Goal: Information Seeking & Learning: Learn about a topic

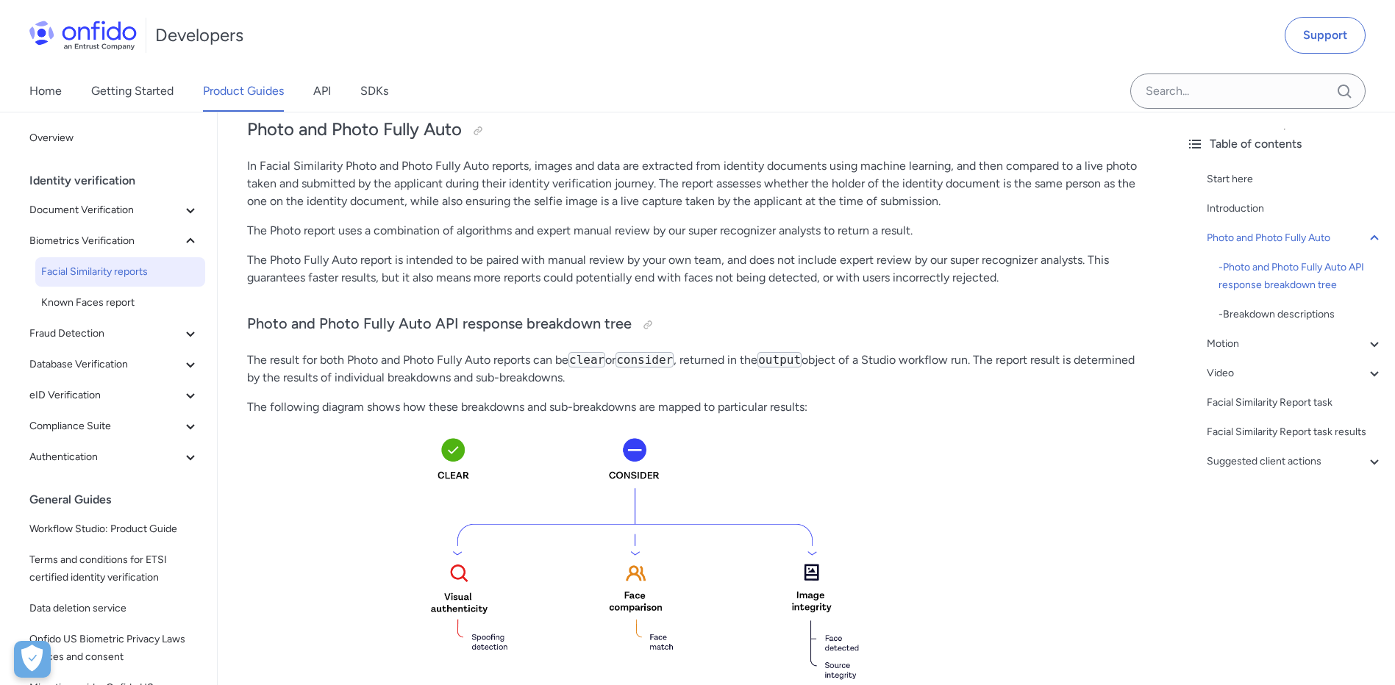
scroll to position [221, 0]
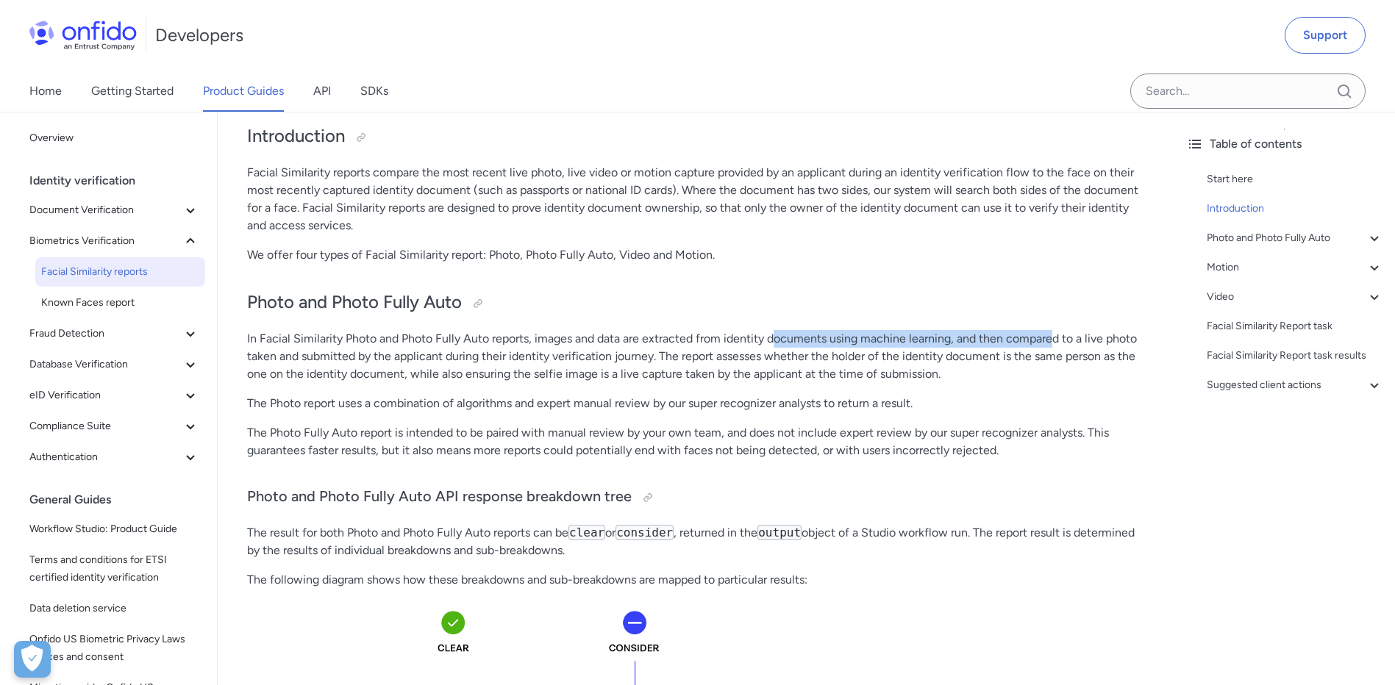
drag, startPoint x: 771, startPoint y: 340, endPoint x: 1052, endPoint y: 336, distance: 280.2
click at [1052, 336] on p "In Facial Similarity Photo and Photo Fully Auto reports, images and data are ex…" at bounding box center [696, 356] width 898 height 53
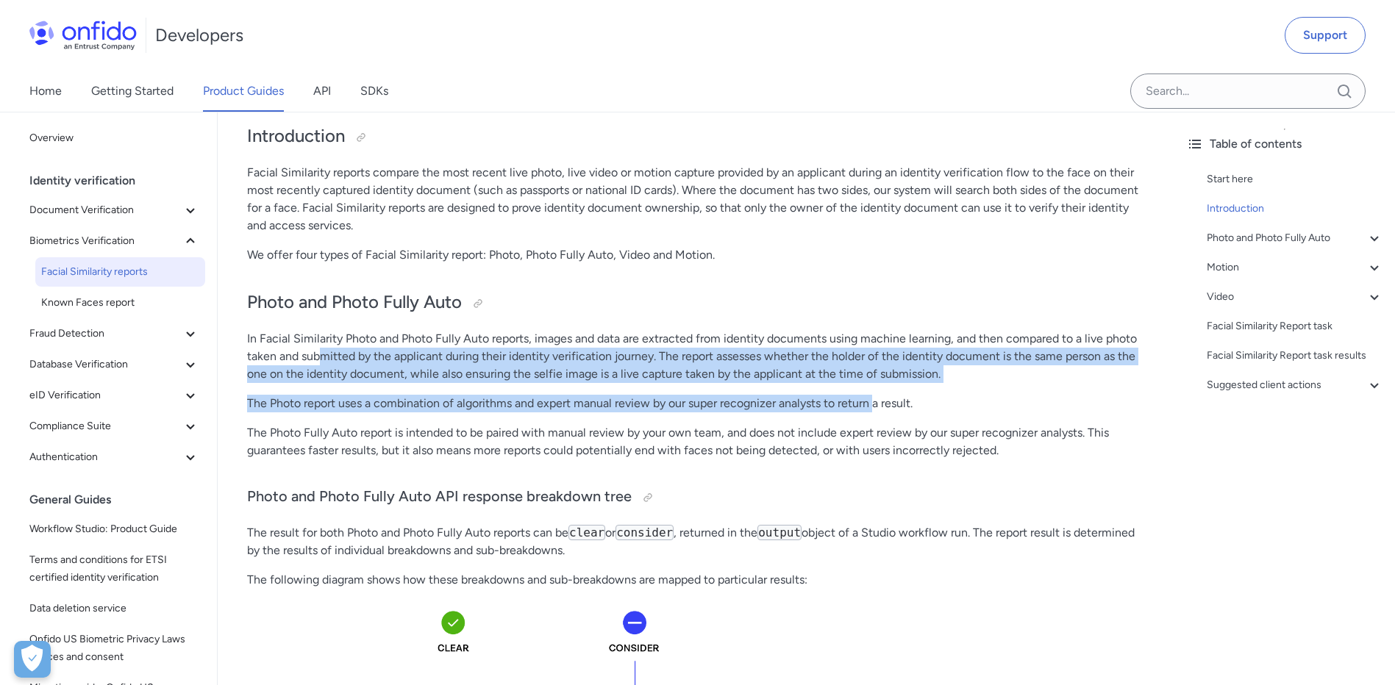
drag, startPoint x: 318, startPoint y: 357, endPoint x: 874, endPoint y: 413, distance: 558.7
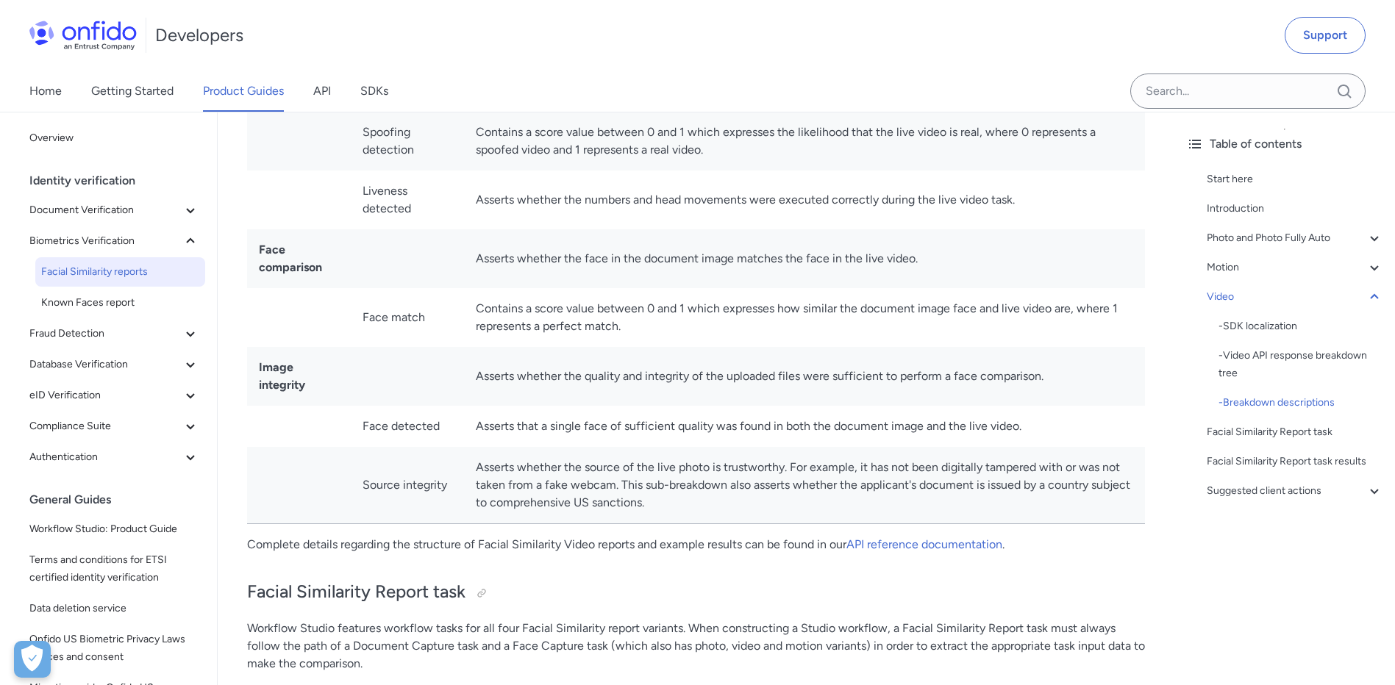
scroll to position [5368, 0]
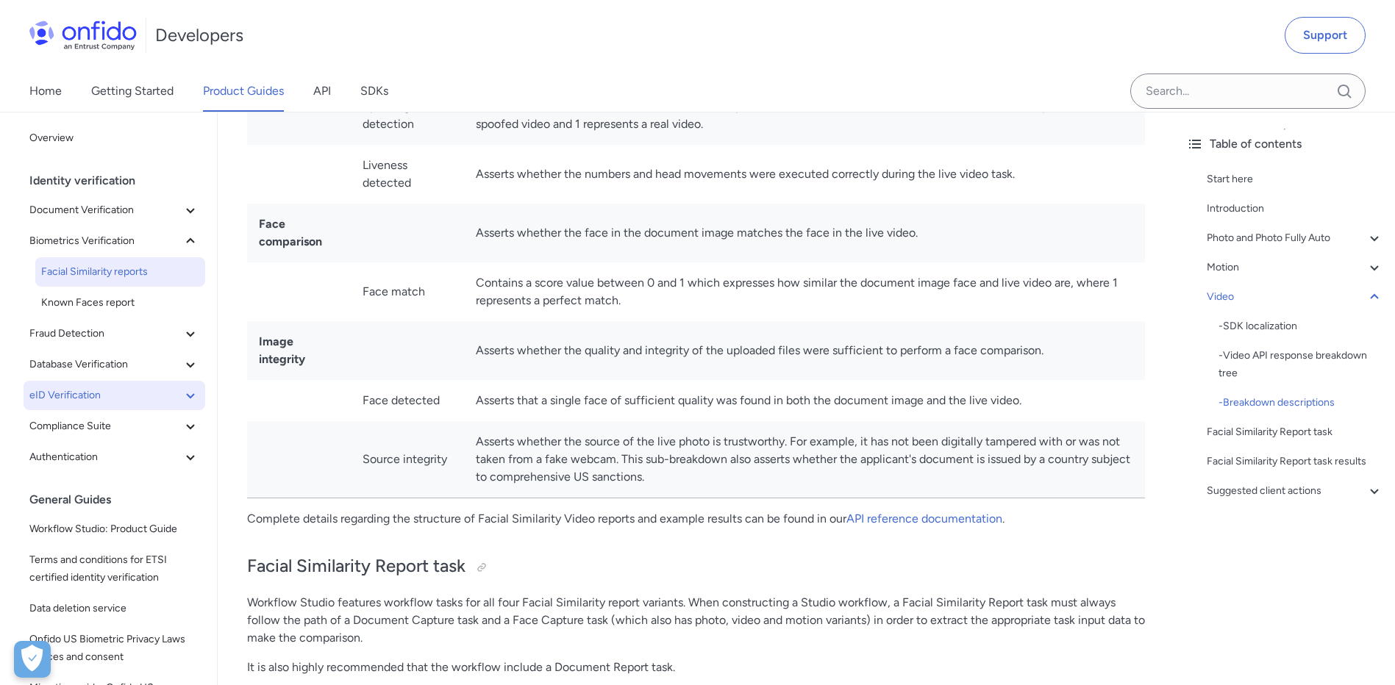
click at [182, 398] on icon at bounding box center [191, 396] width 18 height 18
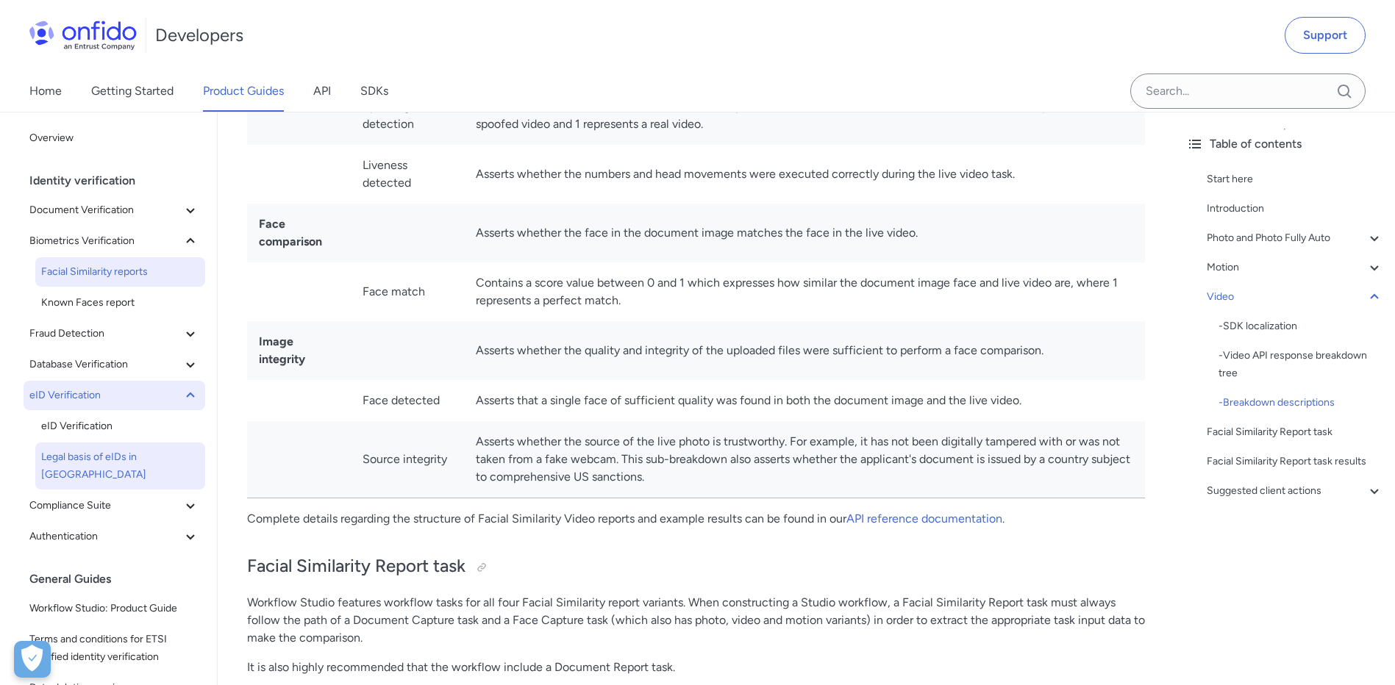
click at [163, 463] on span "Legal basis of eIDs in [GEOGRAPHIC_DATA]" at bounding box center [120, 466] width 158 height 35
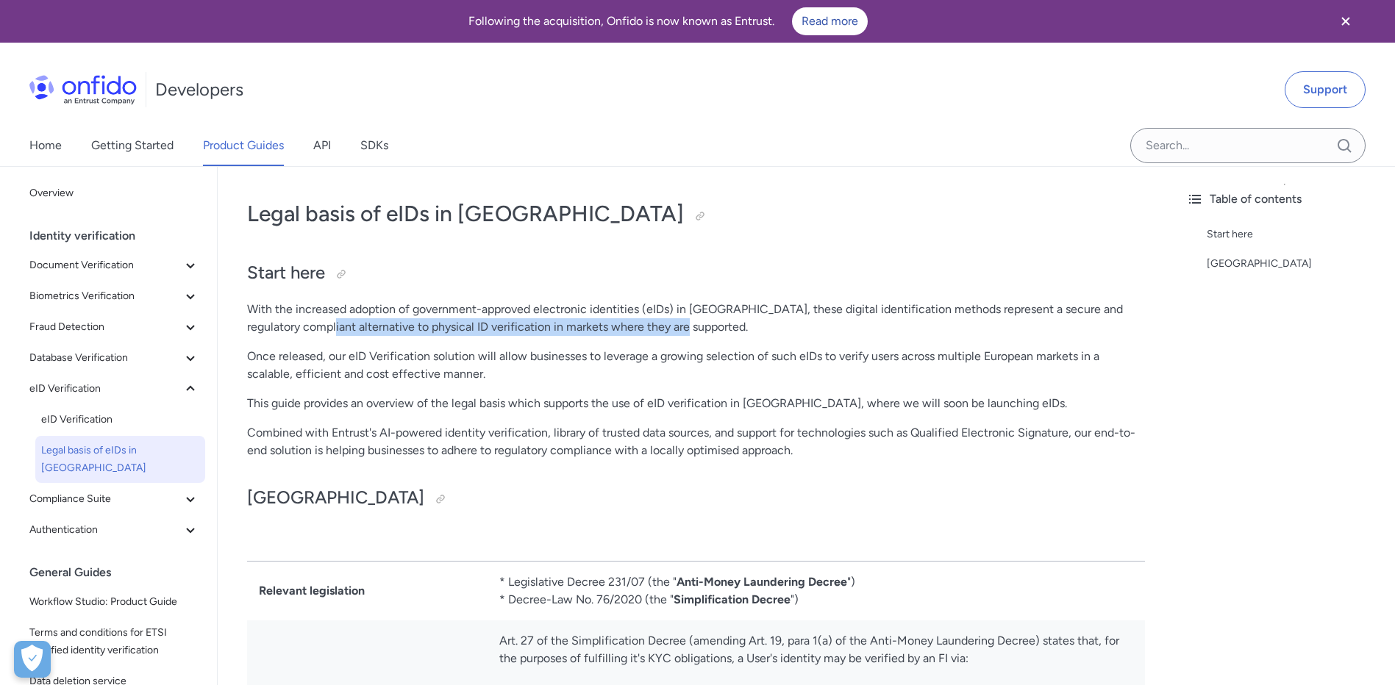
drag, startPoint x: 334, startPoint y: 326, endPoint x: 703, endPoint y: 325, distance: 369.2
click at [703, 325] on p "With the increased adoption of government-approved electronic identities (eIDs)…" at bounding box center [696, 318] width 898 height 35
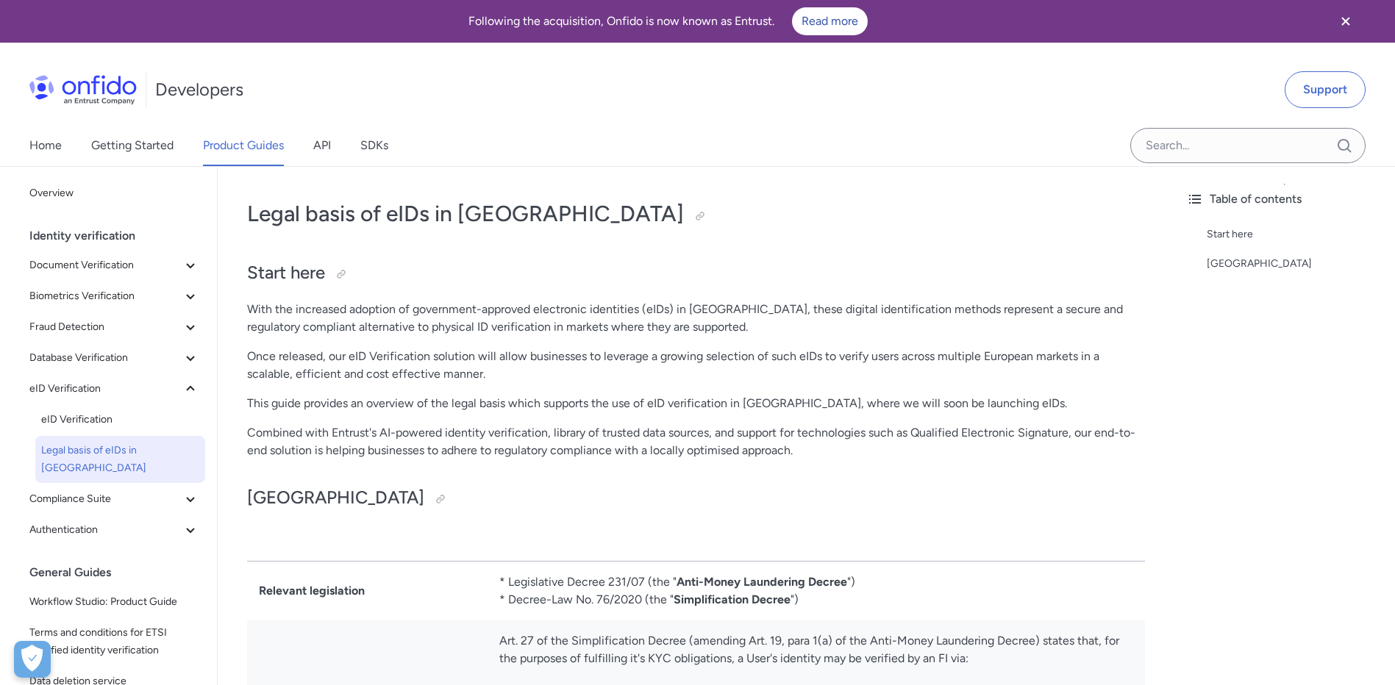
click at [352, 354] on p "Once released, our eID Verification solution will allow businesses to leverage …" at bounding box center [696, 365] width 898 height 35
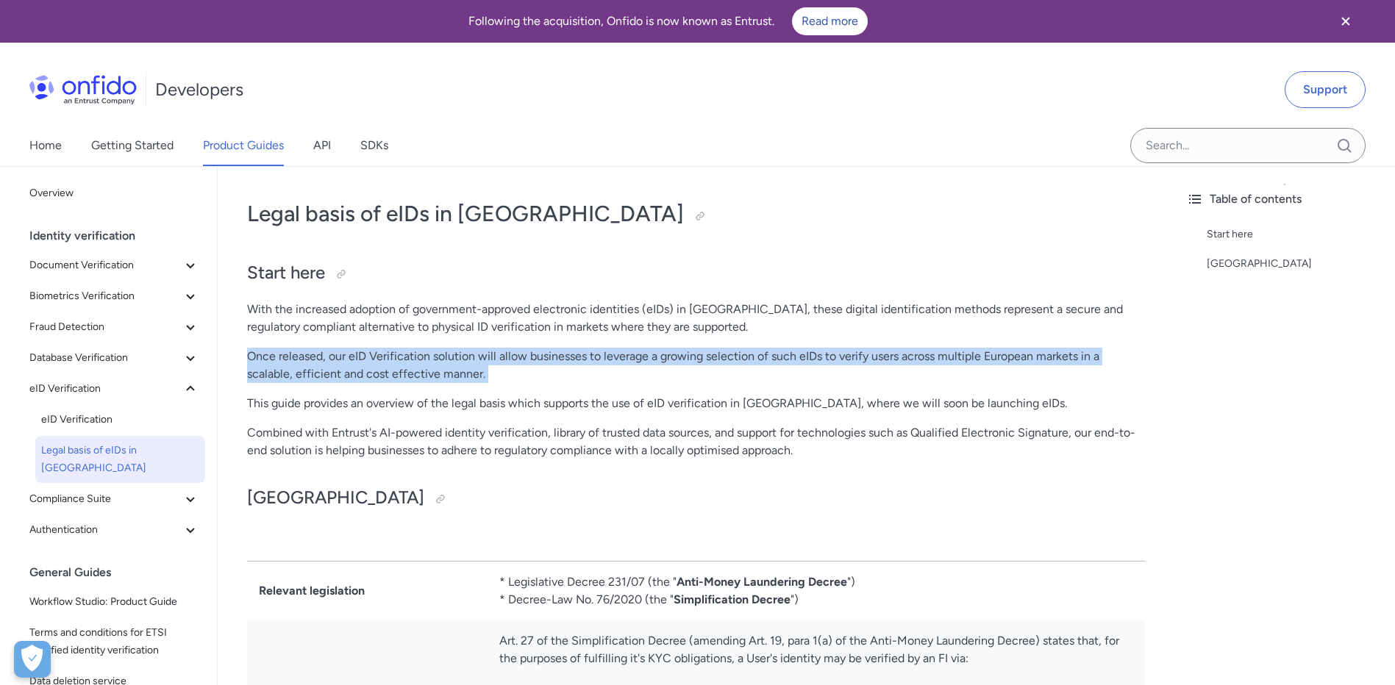
click at [352, 354] on p "Once released, our eID Verification solution will allow businesses to leverage …" at bounding box center [696, 365] width 898 height 35
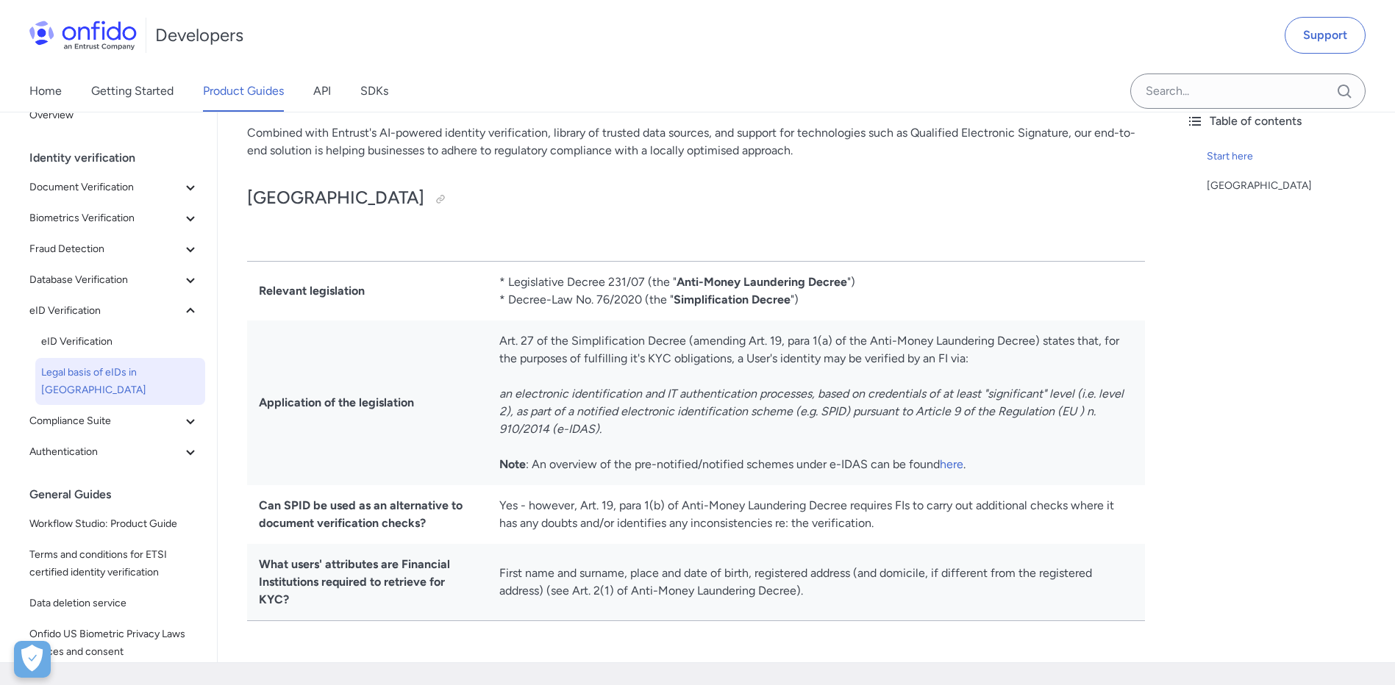
scroll to position [368, 0]
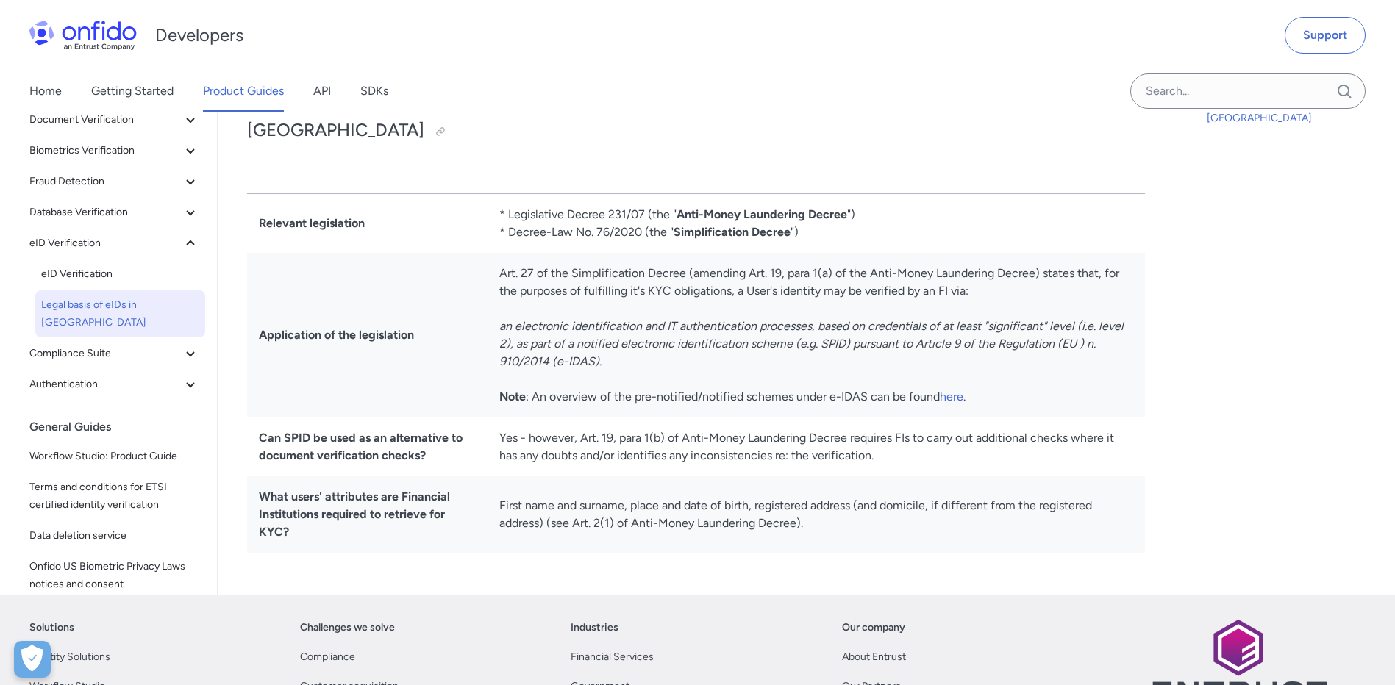
click at [595, 333] on td "Art. 27 of the Simplification Decree (amending Art. 19, para 1(a) of the Anti-M…" at bounding box center [816, 335] width 657 height 165
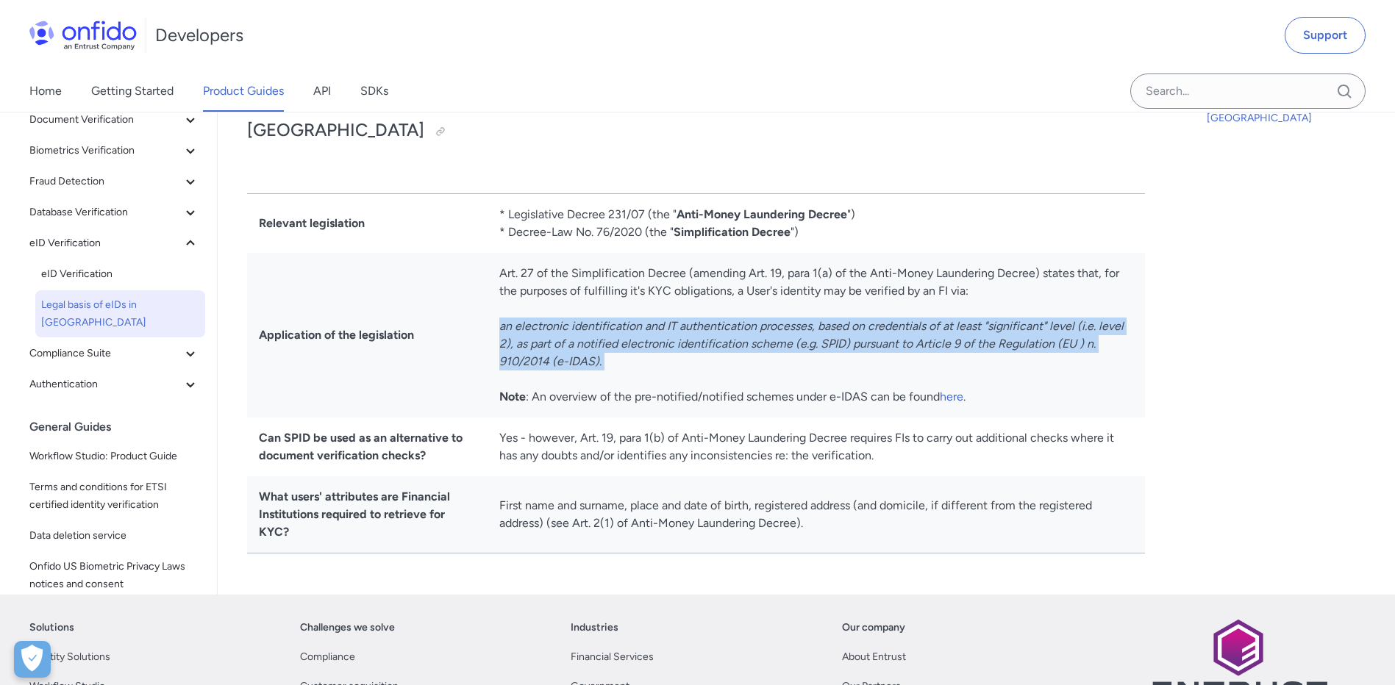
click at [595, 333] on td "Art. 27 of the Simplification Decree (amending Art. 19, para 1(a) of the Anti-M…" at bounding box center [816, 335] width 657 height 165
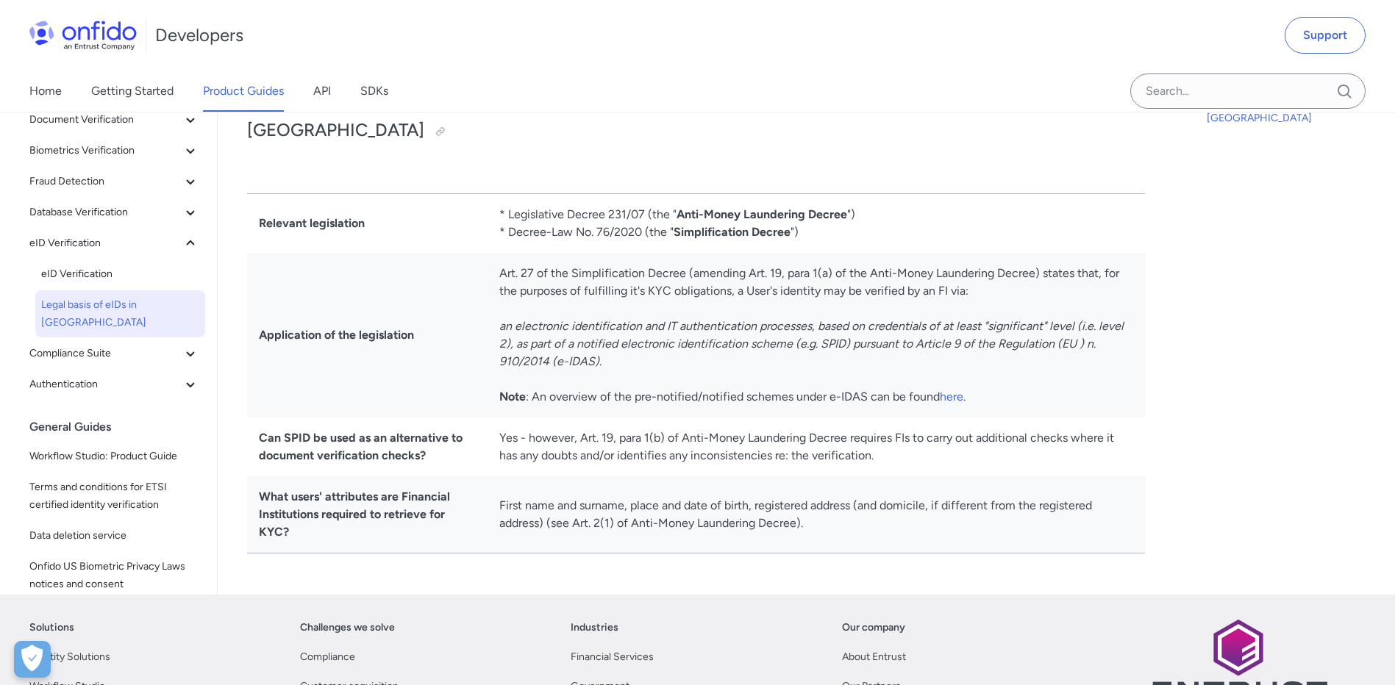
click at [666, 507] on td "First name and surname, place and date of birth, registered address (and domici…" at bounding box center [816, 515] width 657 height 77
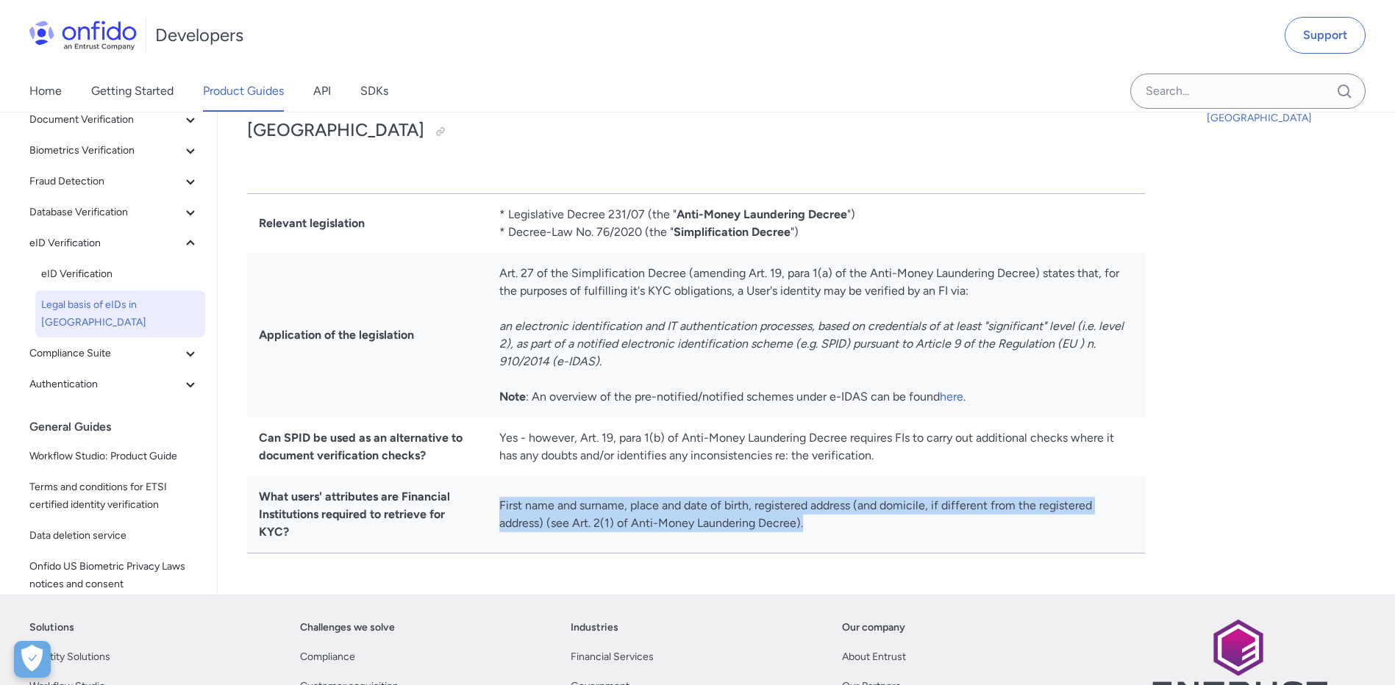
click at [666, 507] on td "First name and surname, place and date of birth, registered address (and domici…" at bounding box center [816, 515] width 657 height 77
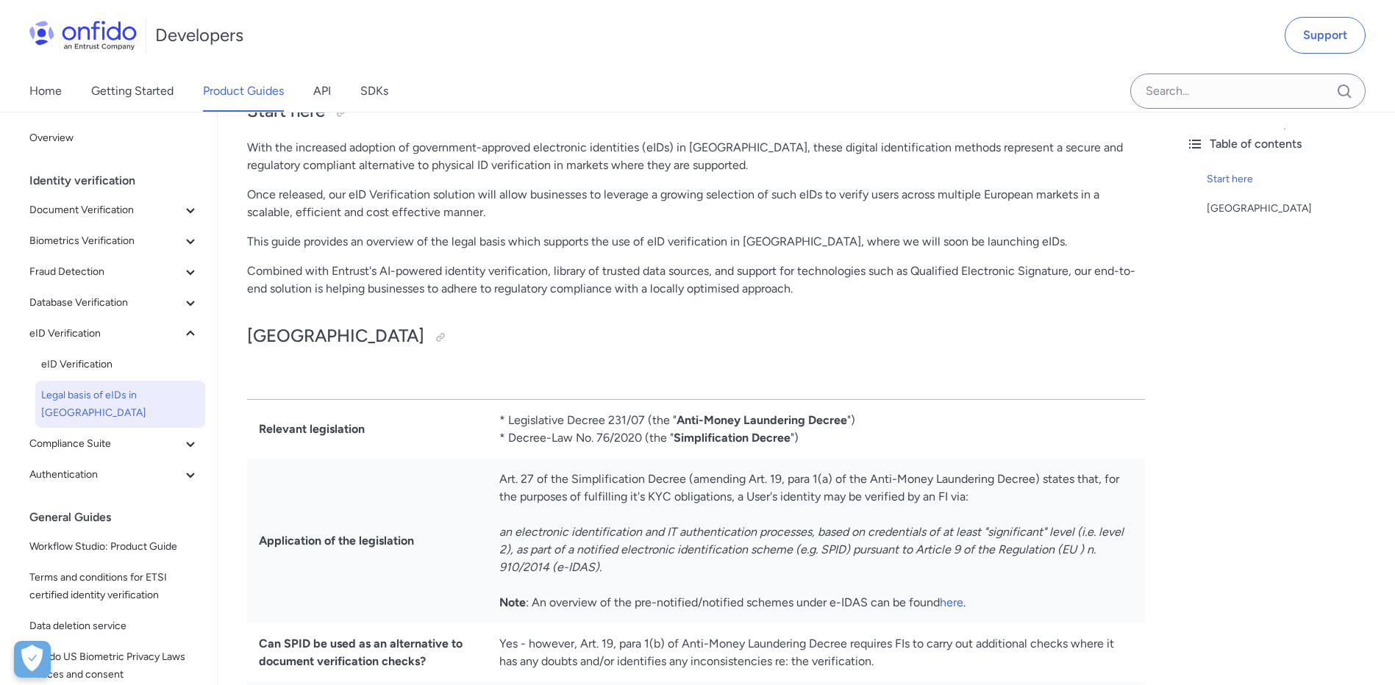
scroll to position [74, 0]
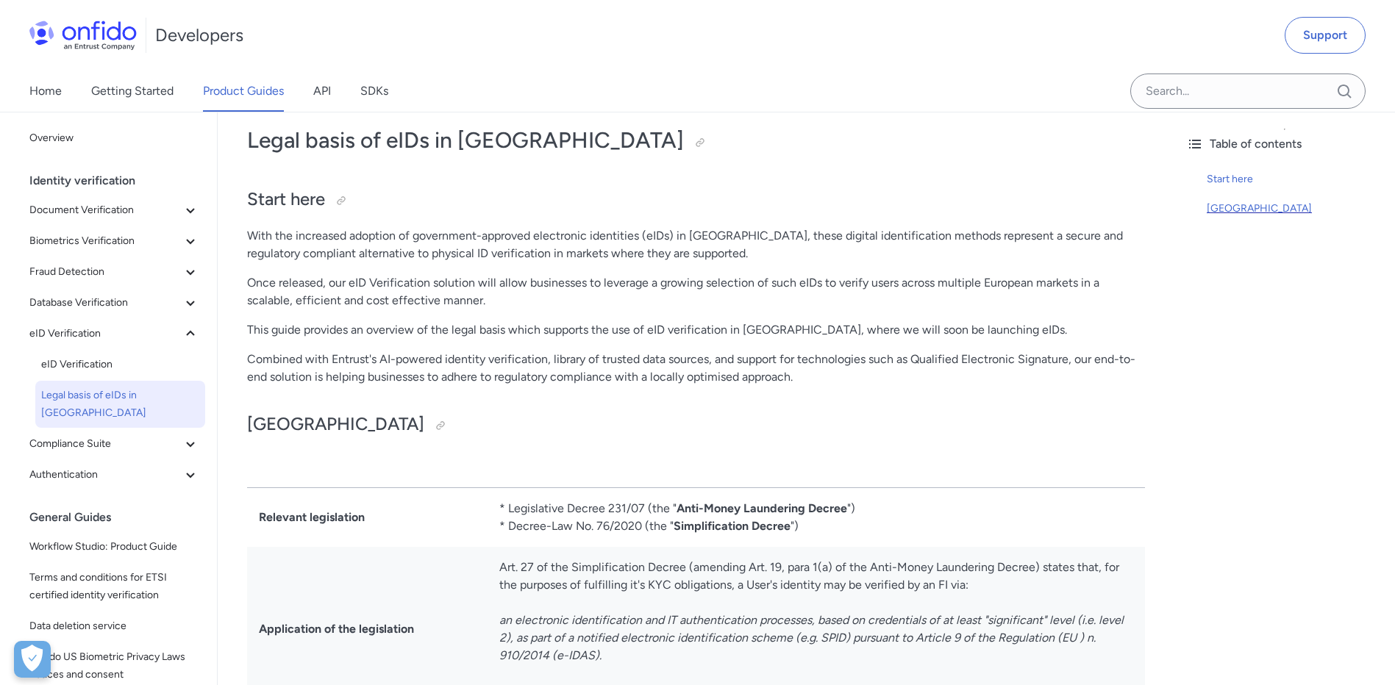
click at [1214, 207] on div "[GEOGRAPHIC_DATA]" at bounding box center [1295, 209] width 176 height 18
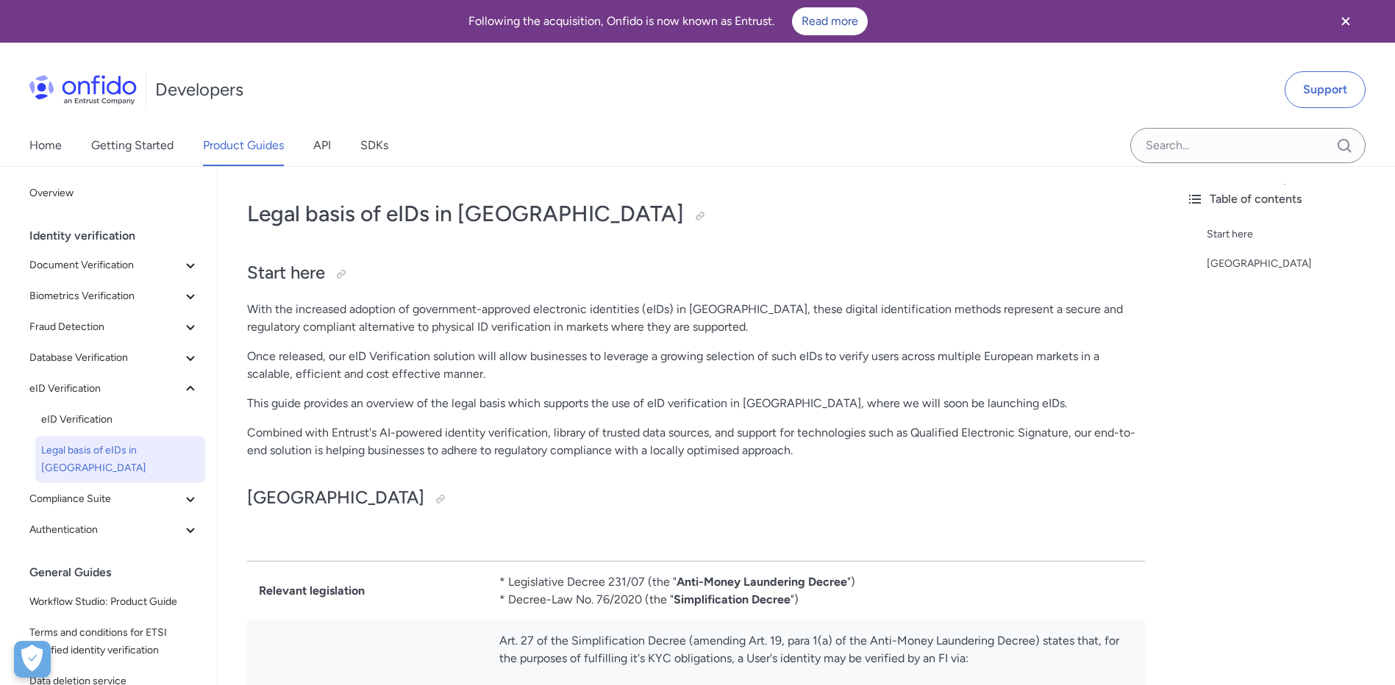
click at [1255, 197] on div "Table of contents" at bounding box center [1284, 199] width 197 height 18
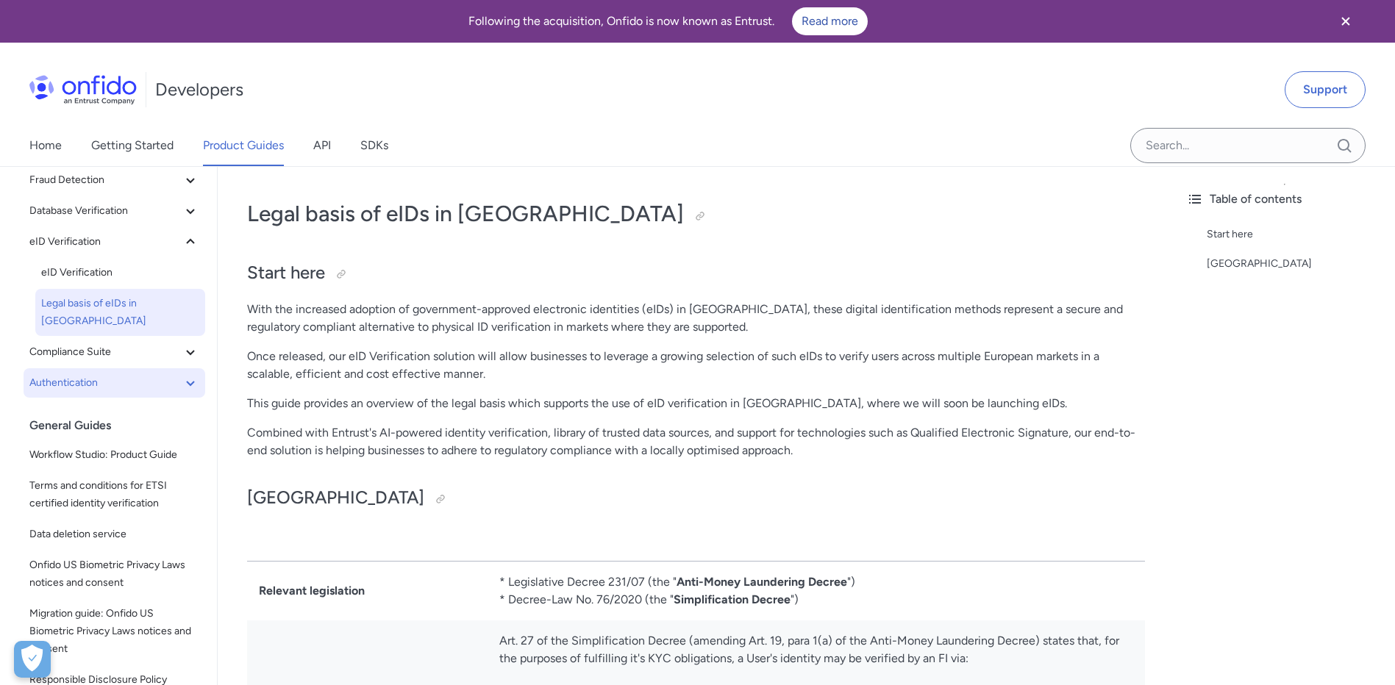
scroll to position [156, 0]
